Goal: Information Seeking & Learning: Find specific page/section

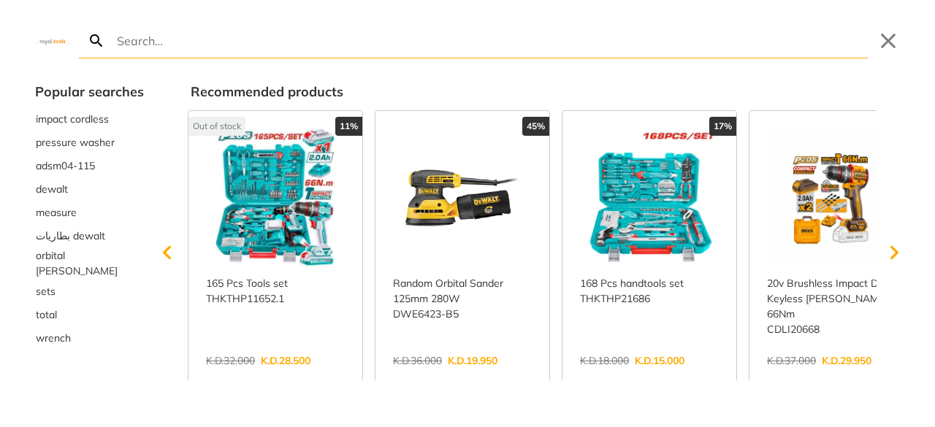
click at [189, 39] on input "Search" at bounding box center [491, 40] width 754 height 34
paste input "TDLI12202"
type input "TDLI12202"
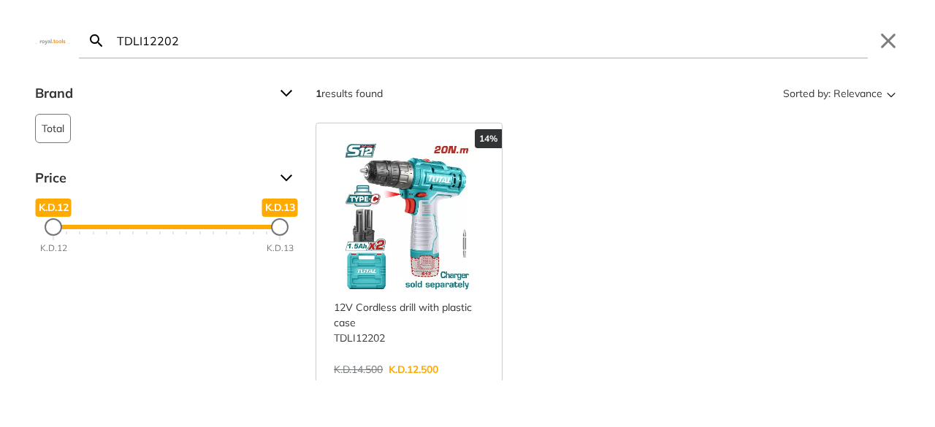
click at [469, 385] on link "View more →" at bounding box center [409, 385] width 151 height 0
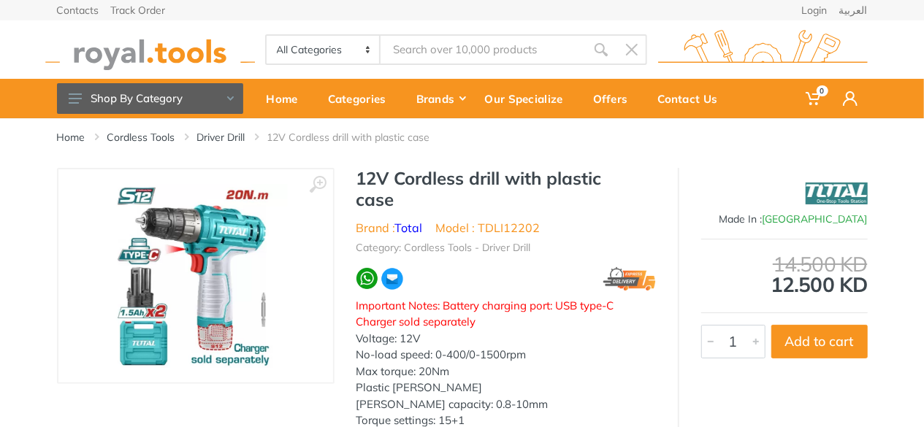
type input "TDLI12202"
click at [459, 42] on body "0 0" at bounding box center [462, 213] width 924 height 427
click at [0, 0] on div at bounding box center [0, 0] width 0 height 0
click at [443, 51] on input "Site search" at bounding box center [483, 49] width 205 height 31
type input "TMGLI0801"
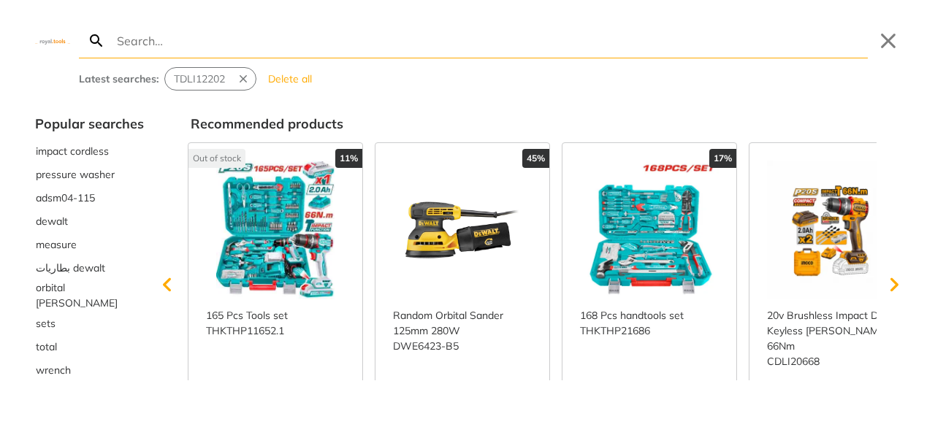
click at [411, 46] on input "Search" at bounding box center [491, 40] width 754 height 34
type input "TMGLI0801"
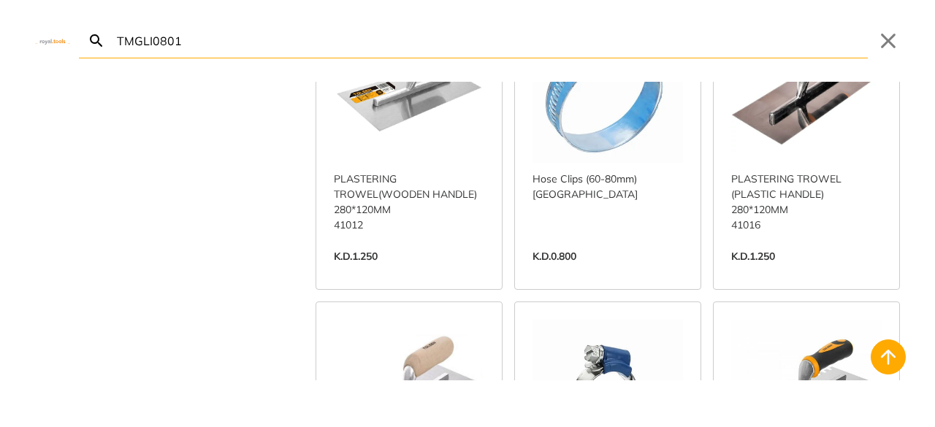
scroll to position [804, 0]
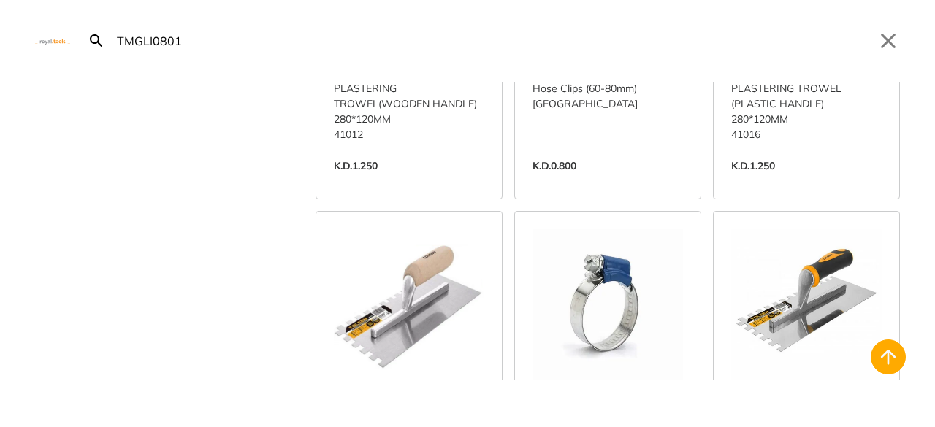
click at [296, 39] on input "TMGLI0801" at bounding box center [491, 40] width 754 height 34
paste input "Cordless grinder"
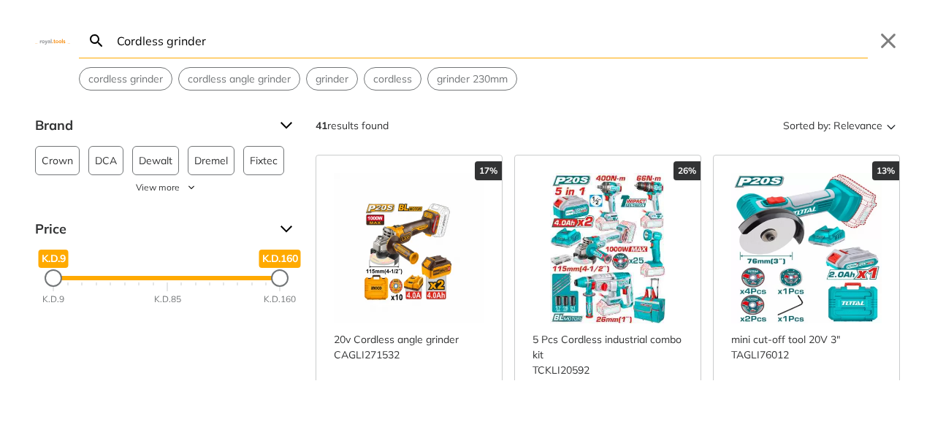
type input "Cordless grinder"
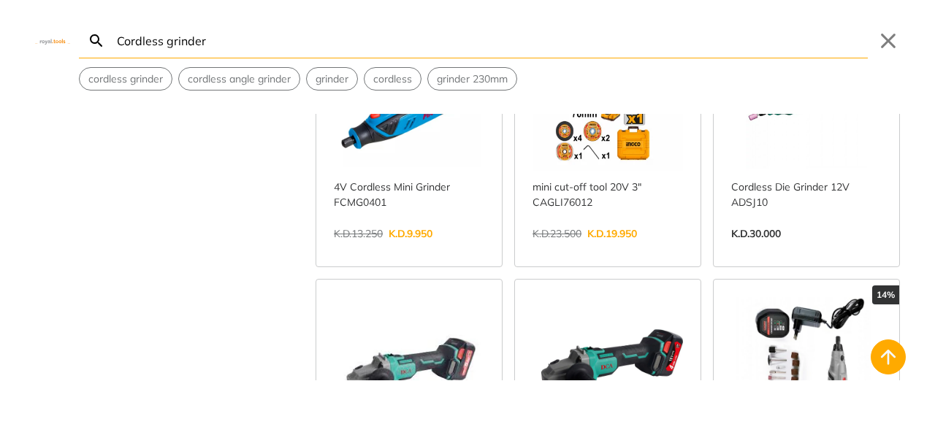
scroll to position [365, 0]
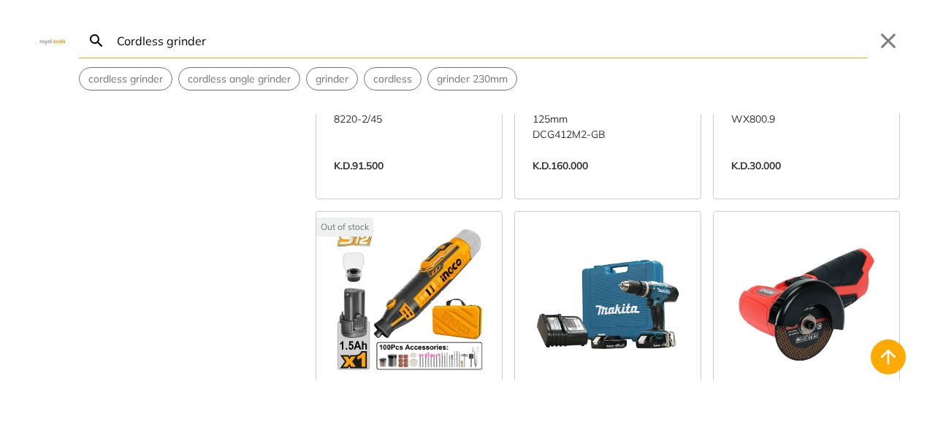
scroll to position [2996, 0]
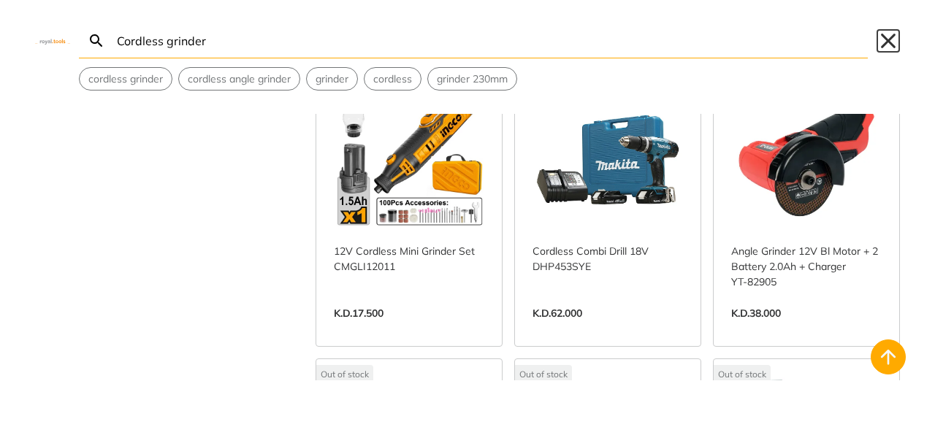
drag, startPoint x: 889, startPoint y: 42, endPoint x: 863, endPoint y: 40, distance: 26.3
click at [889, 42] on button "Close" at bounding box center [888, 40] width 23 height 23
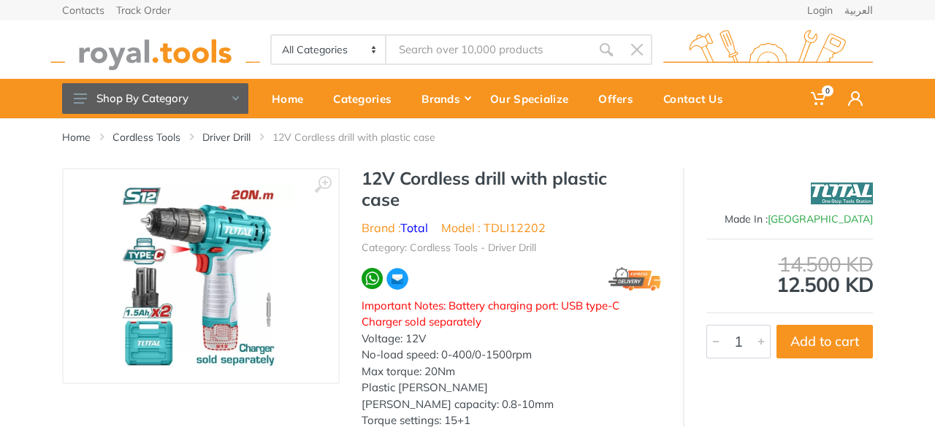
click at [403, 47] on input "Site search" at bounding box center [489, 49] width 205 height 31
type input "Impact drill"
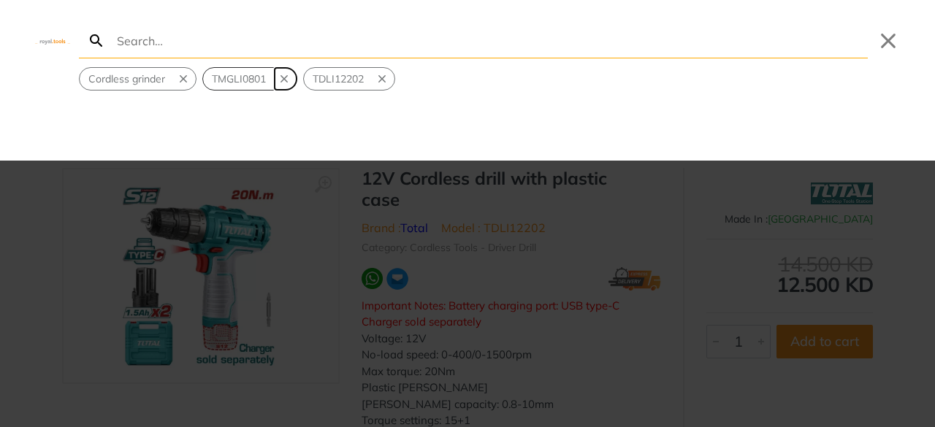
click at [288, 76] on icon "Remove suggestion: TMGLI0801" at bounding box center [284, 78] width 7 height 7
click at [288, 76] on icon "Remove suggestion: TDLI12202" at bounding box center [281, 78] width 13 height 13
click at [189, 79] on icon "Remove suggestion: Cordless grinder" at bounding box center [183, 78] width 13 height 13
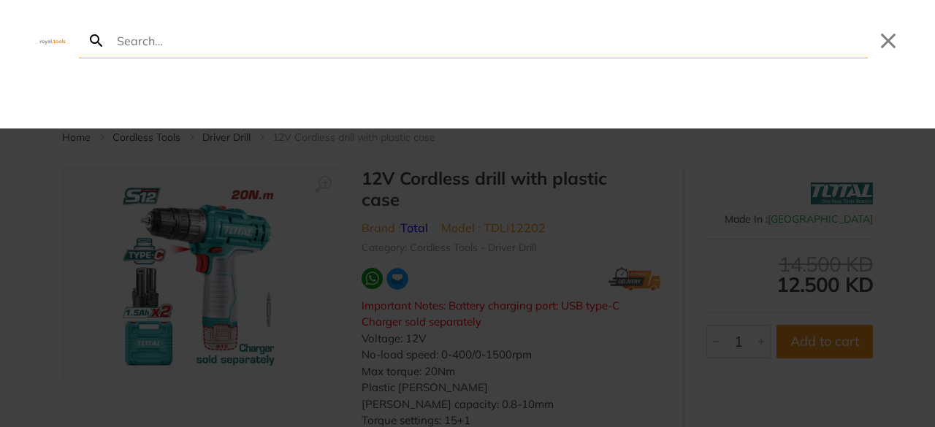
click at [213, 45] on input "Search" at bounding box center [491, 40] width 754 height 34
paste input "Impact drill"
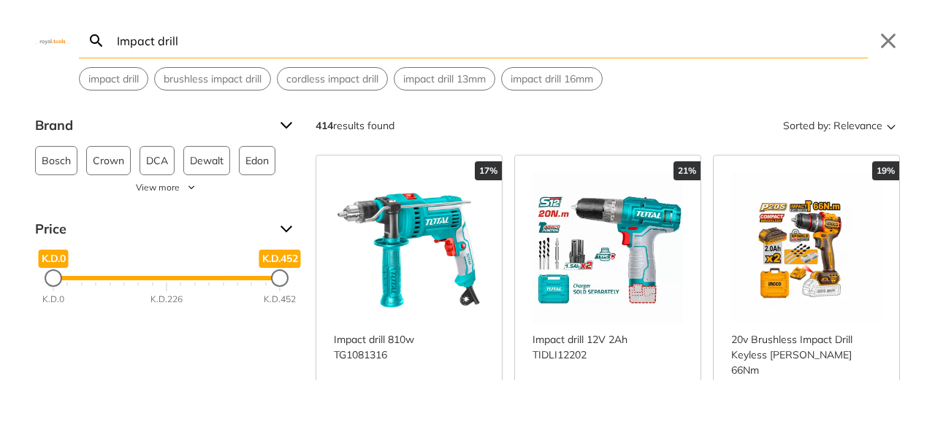
type input "Impact drill"
click at [395, 427] on link "View more →" at bounding box center [409, 433] width 151 height 0
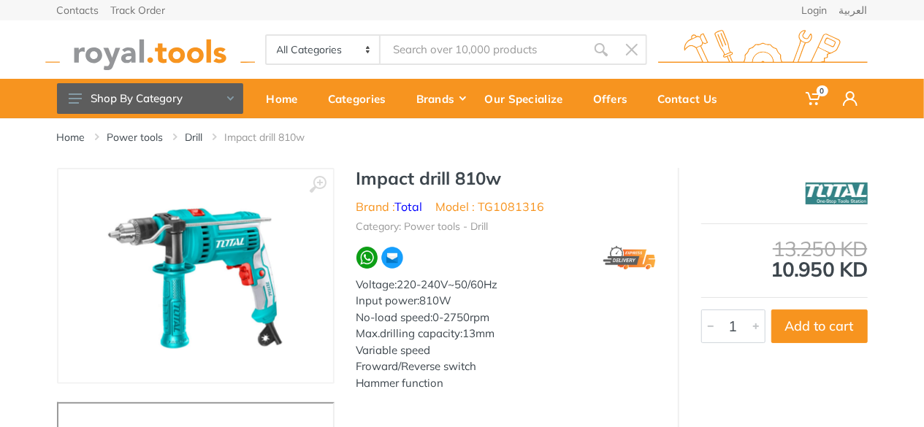
type input "Impact drill"
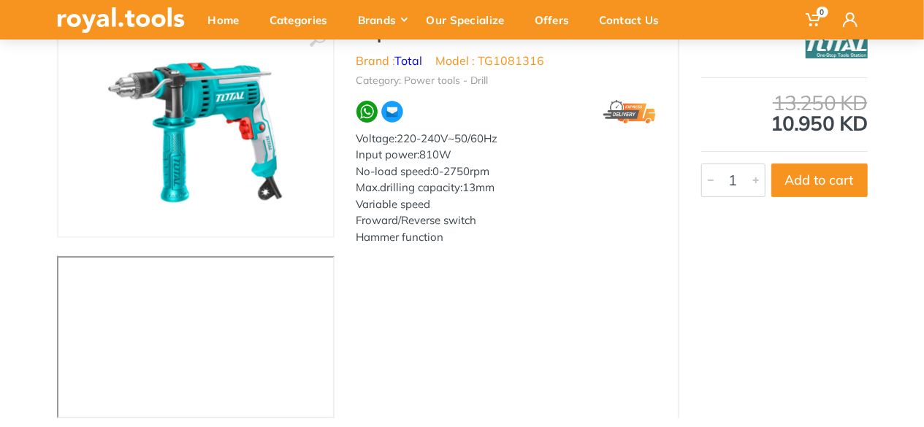
scroll to position [73, 0]
